Goal: Task Accomplishment & Management: Manage account settings

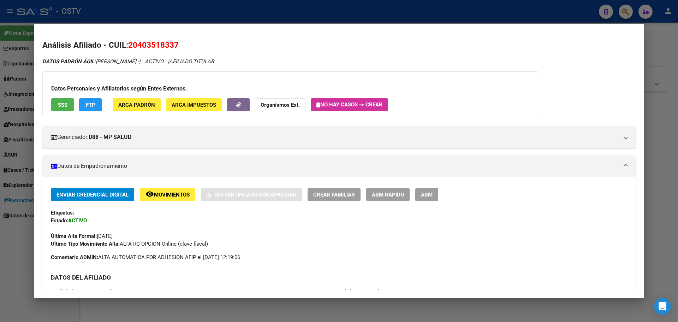
click at [222, 44] on h2 "Análisis Afiliado - CUIL: 20403518337" at bounding box center [338, 45] width 593 height 12
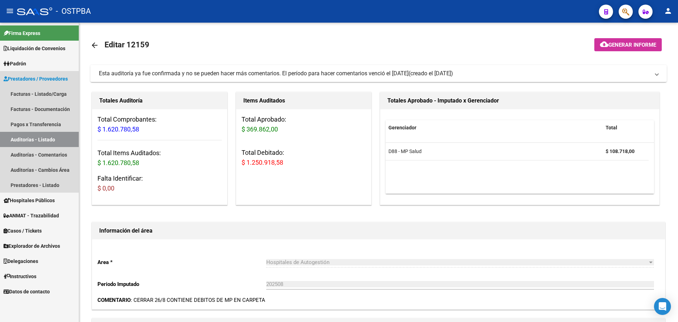
click at [34, 138] on link "Auditorías - Listado" at bounding box center [39, 139] width 79 height 15
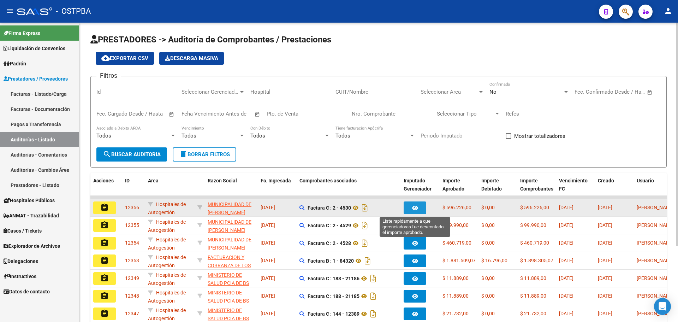
click at [415, 207] on icon "button" at bounding box center [415, 207] width 6 height 5
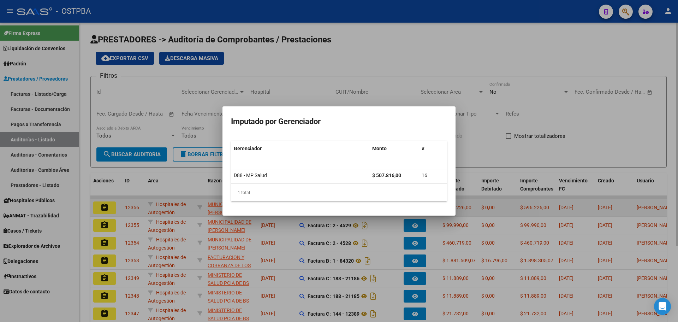
click at [415, 207] on mat-dialog-content "Gerenciador Monto # D88 - MP Salud $ 507.816,00 16 1 total 1" at bounding box center [338, 171] width 233 height 72
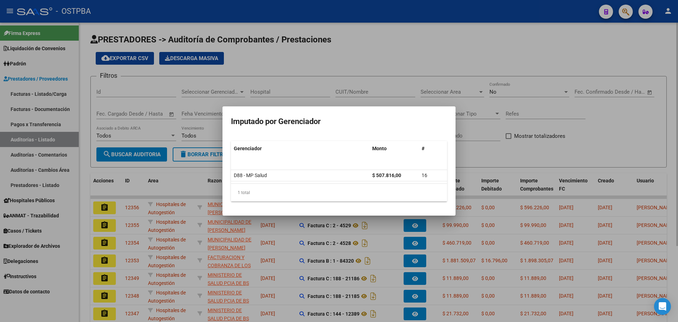
click at [501, 147] on div at bounding box center [339, 161] width 678 height 322
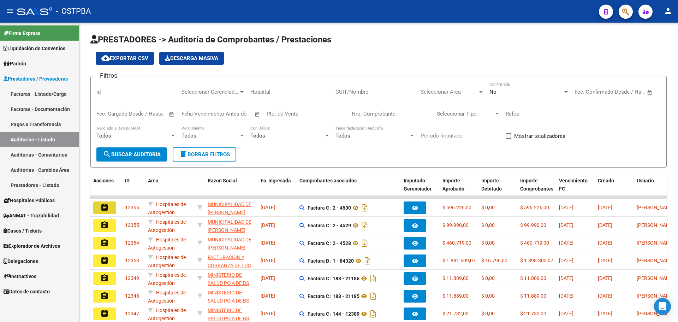
click at [100, 208] on button "assignment" at bounding box center [104, 207] width 23 height 13
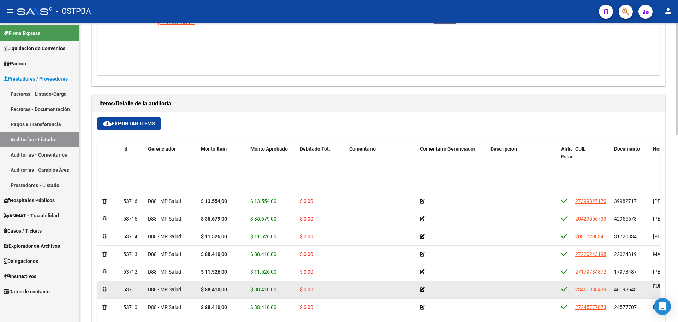
scroll to position [105, 0]
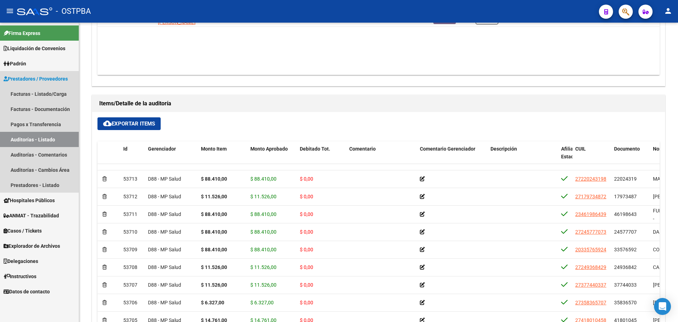
click at [34, 137] on link "Auditorías - Listado" at bounding box center [39, 139] width 79 height 15
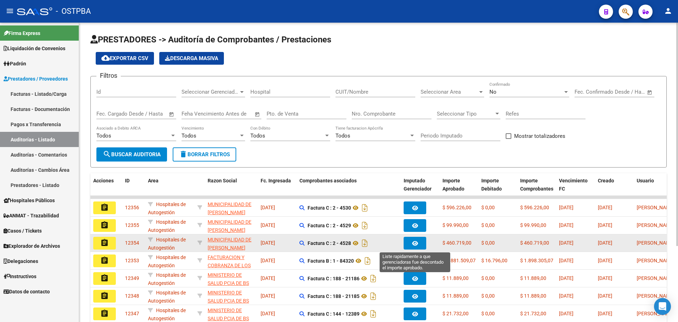
click at [412, 245] on icon "button" at bounding box center [415, 242] width 6 height 5
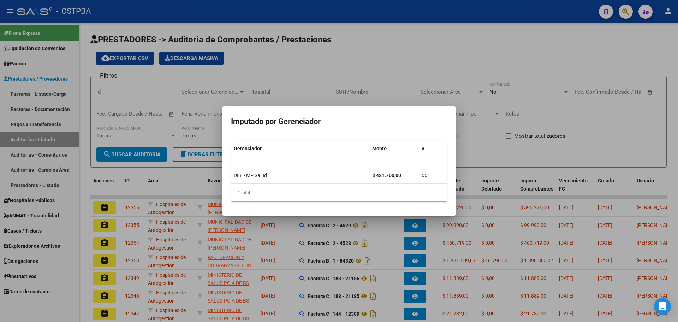
click at [570, 156] on div at bounding box center [339, 161] width 678 height 322
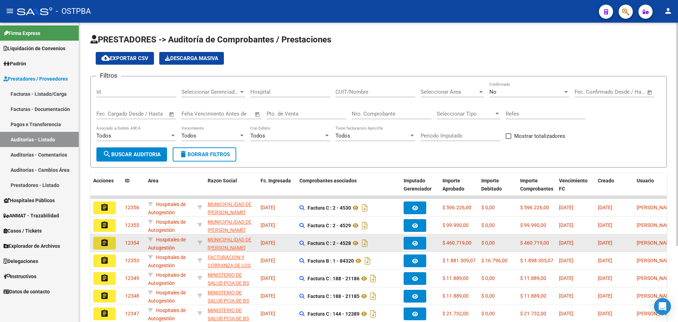
click at [108, 243] on mat-icon "assignment" at bounding box center [104, 242] width 8 height 8
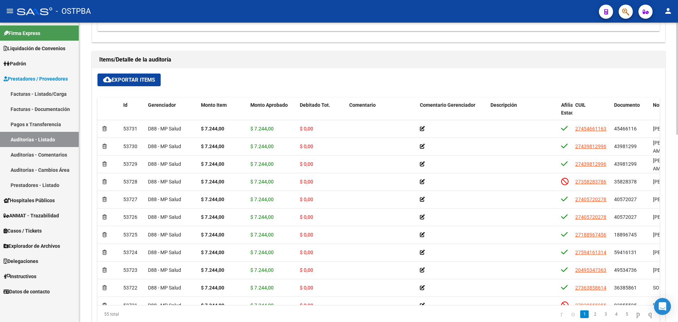
scroll to position [289, 0]
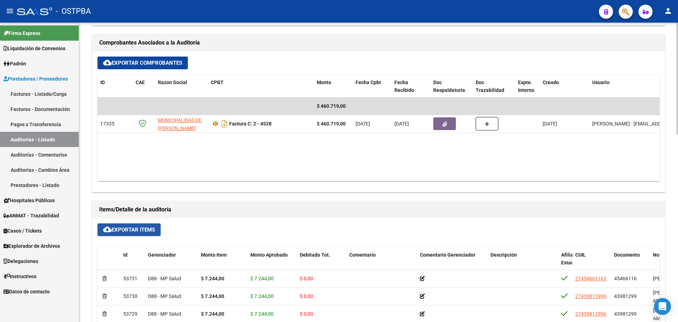
click at [124, 226] on button "cloud_download Exportar Items" at bounding box center [128, 229] width 63 height 13
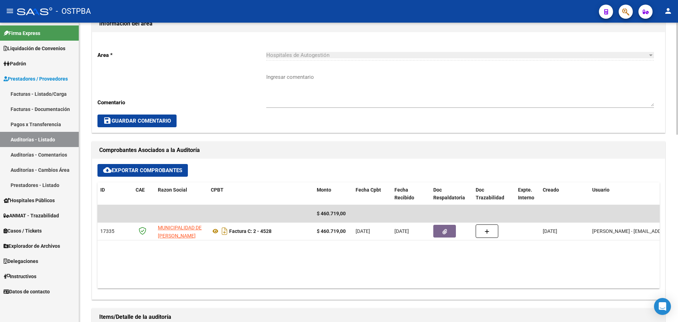
scroll to position [183, 0]
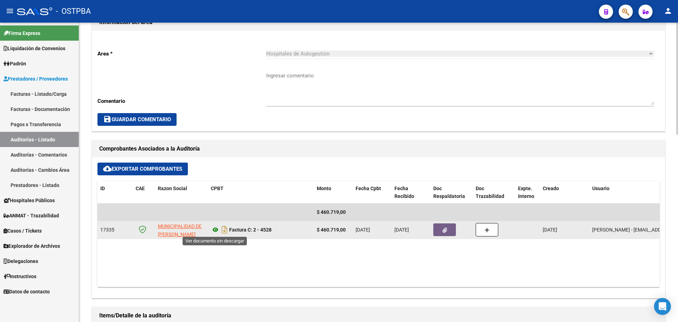
click at [216, 228] on icon at bounding box center [215, 229] width 9 height 8
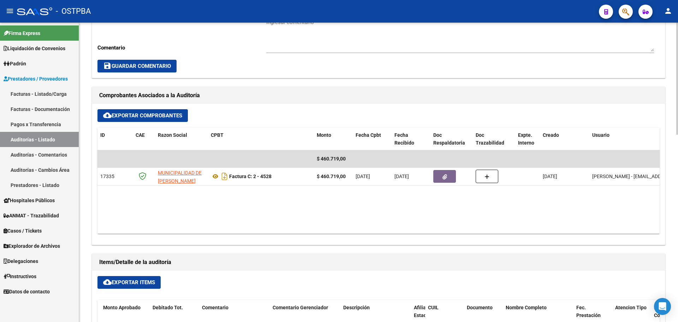
scroll to position [324, 0]
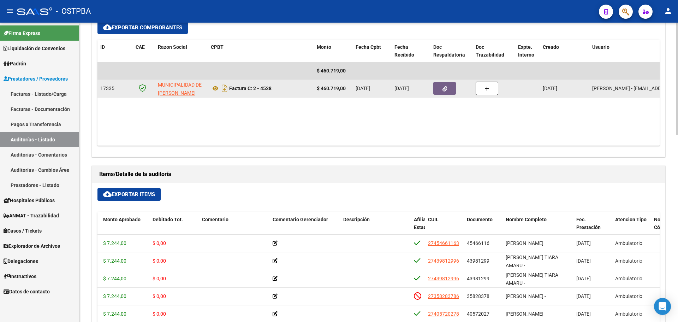
click at [447, 88] on button "button" at bounding box center [444, 88] width 23 height 13
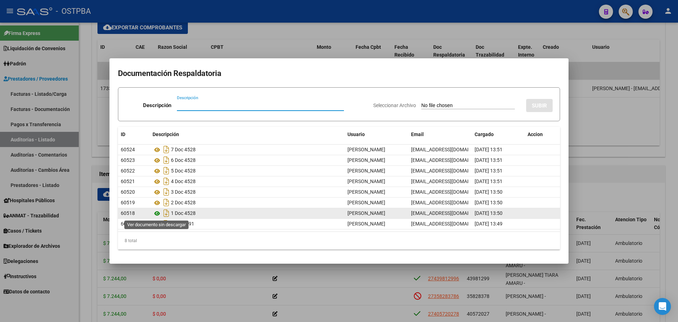
click at [158, 212] on icon at bounding box center [157, 213] width 9 height 8
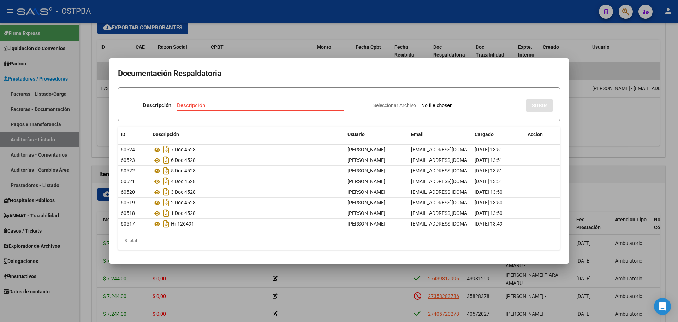
click at [292, 27] on div at bounding box center [339, 161] width 678 height 322
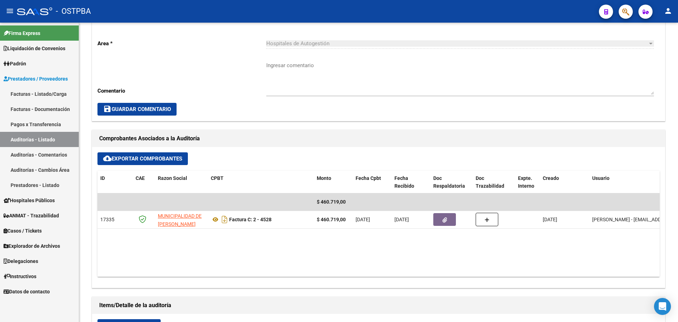
scroll to position [183, 0]
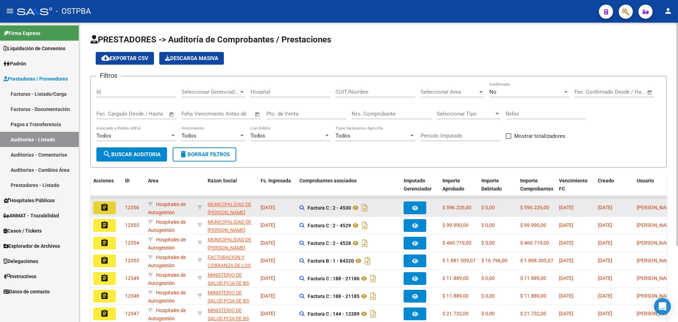
click at [110, 207] on button "assignment" at bounding box center [104, 207] width 23 height 13
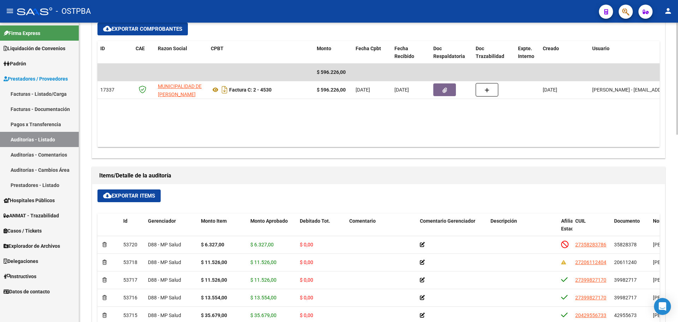
scroll to position [289, 0]
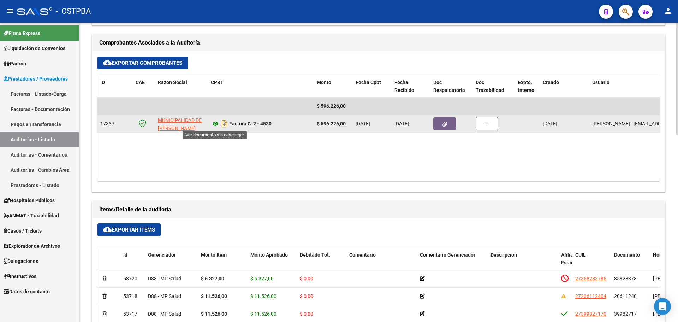
click at [212, 122] on icon at bounding box center [215, 123] width 9 height 8
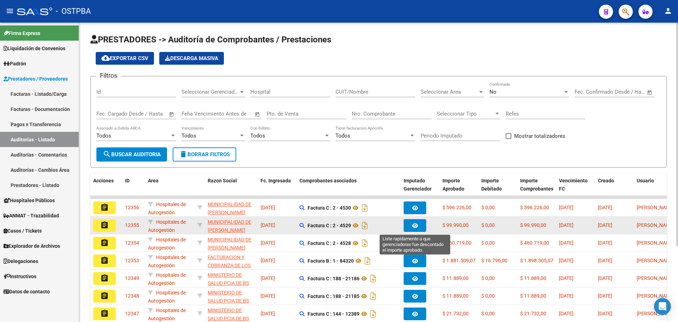
click at [417, 225] on icon "button" at bounding box center [415, 225] width 6 height 5
click at [100, 223] on button "assignment" at bounding box center [104, 225] width 23 height 13
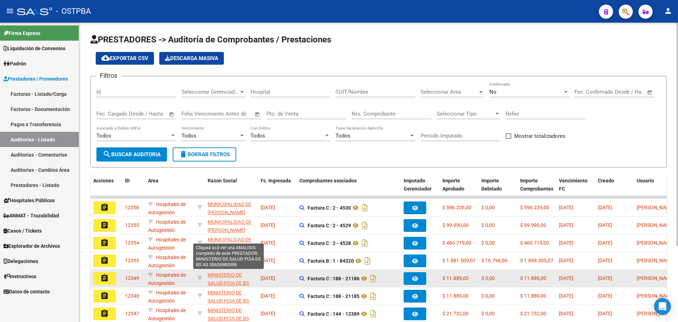
click at [218, 277] on span "MINISTERIO DE SALUD PCIA DE BS AS" at bounding box center [228, 283] width 41 height 22
click at [108, 277] on mat-icon "assignment" at bounding box center [104, 278] width 8 height 8
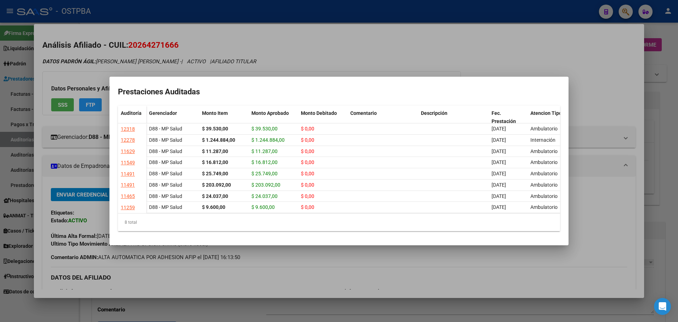
scroll to position [273, 0]
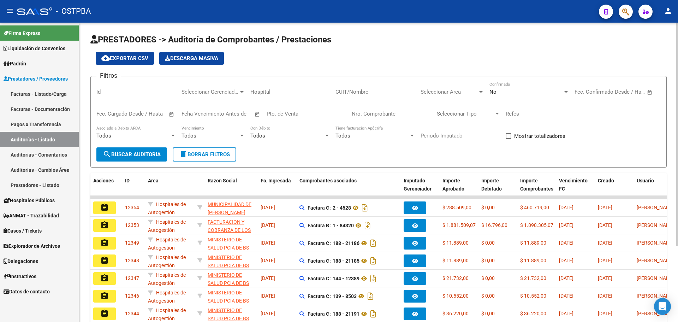
scroll to position [102, 0]
